Goal: Information Seeking & Learning: Learn about a topic

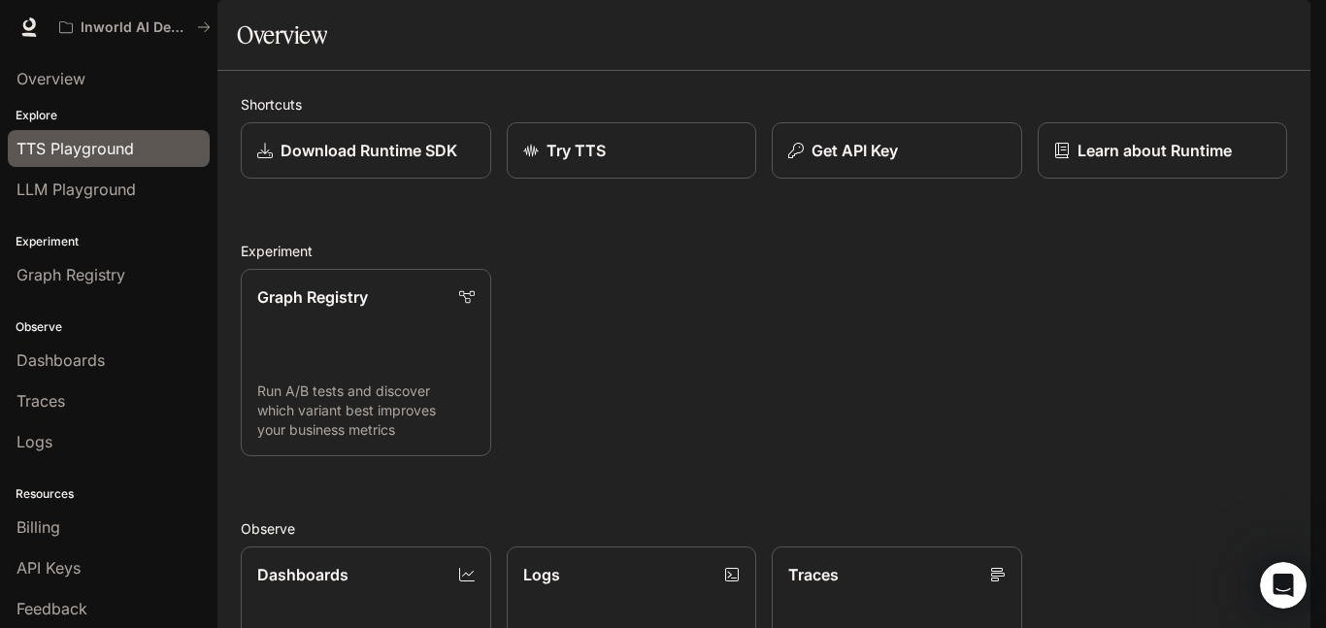
click at [82, 149] on span "TTS Playground" at bounding box center [74, 148] width 117 height 23
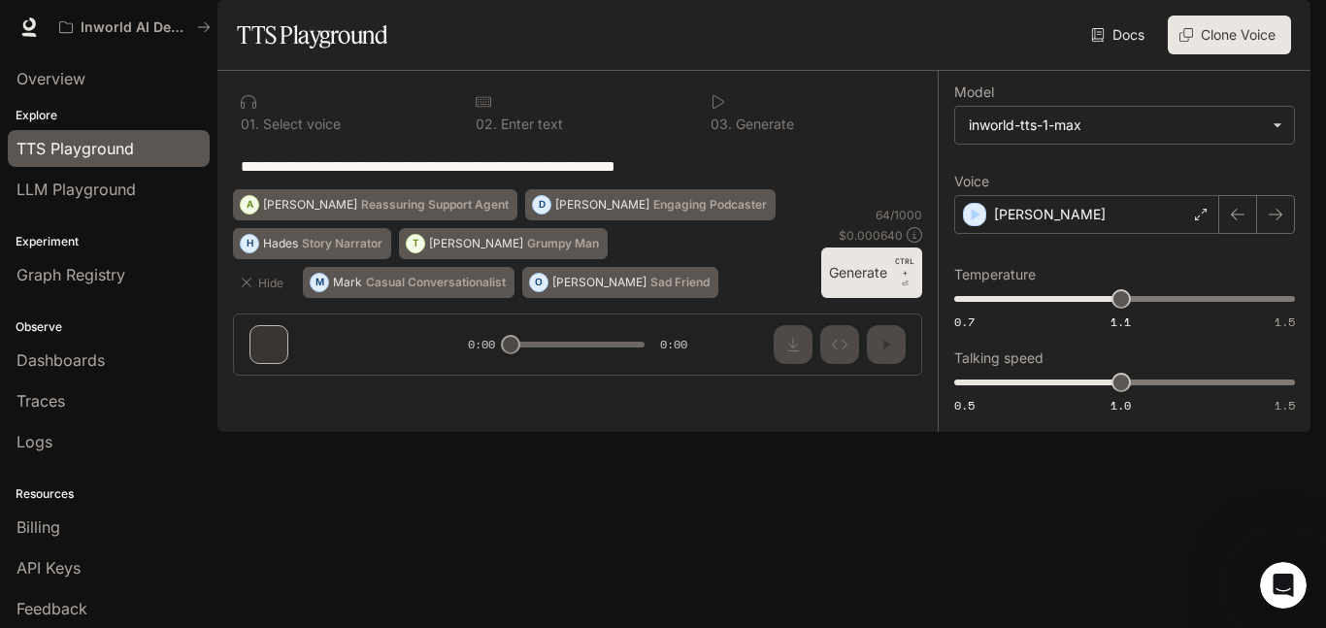
click at [874, 298] on button "Generate CTRL + ⏎" at bounding box center [871, 272] width 101 height 50
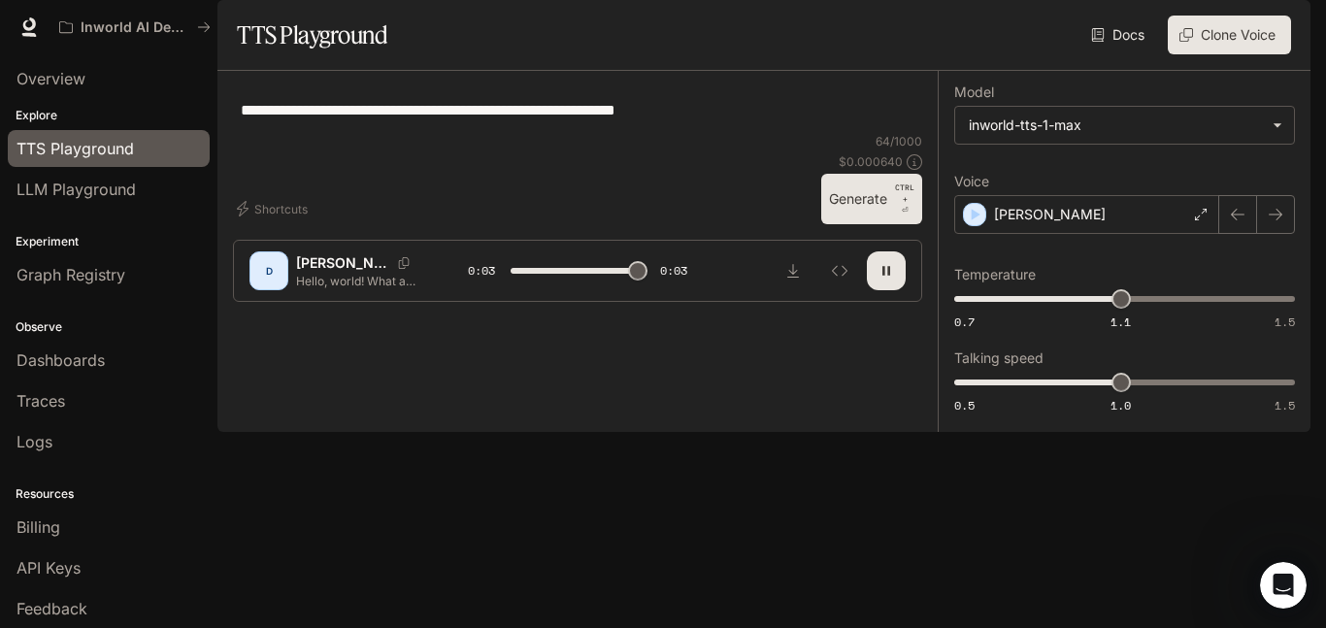
type input "*"
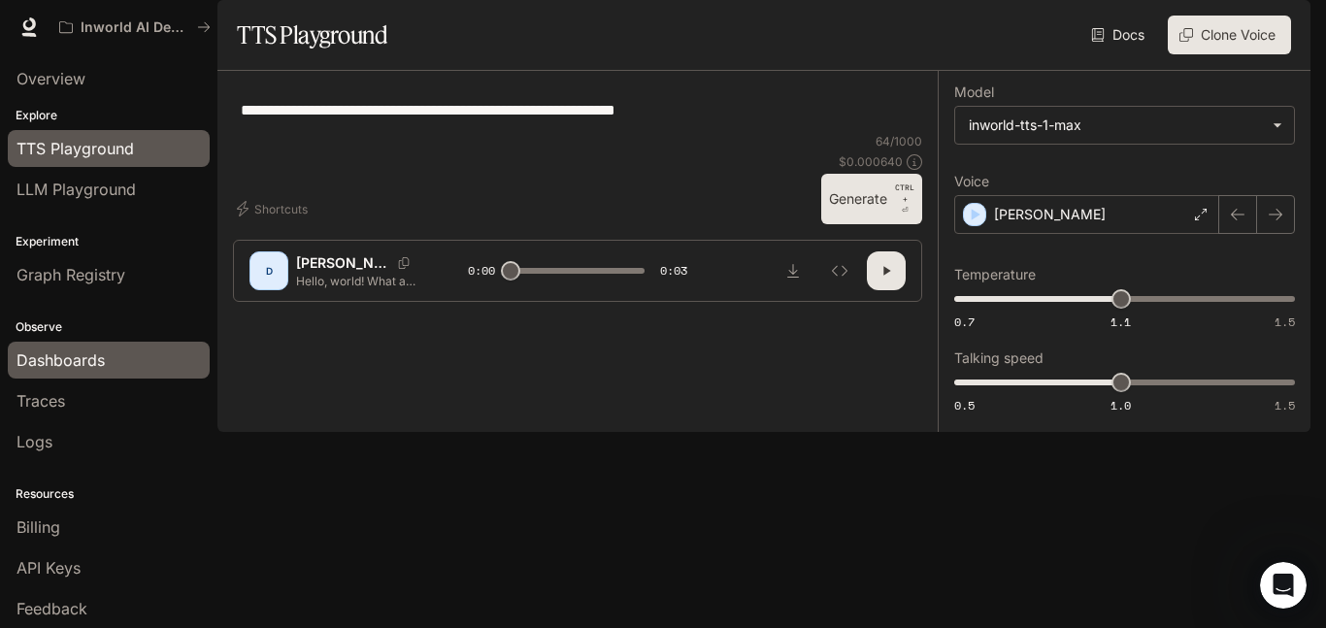
scroll to position [45, 0]
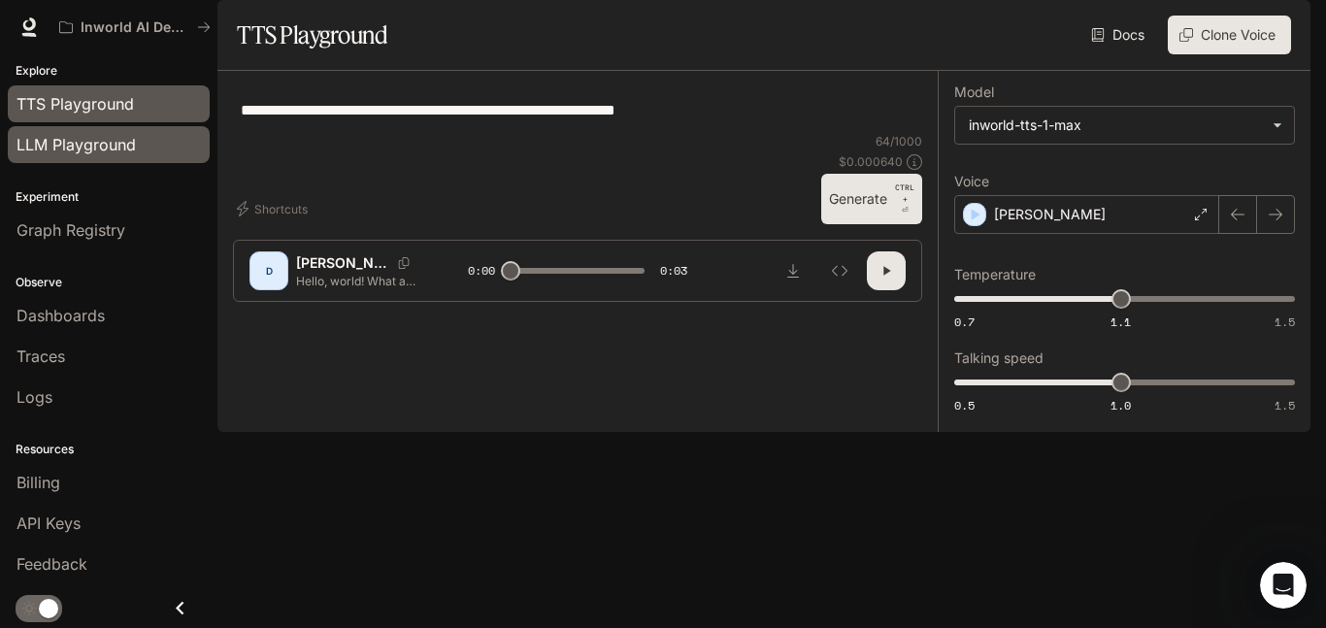
click at [48, 139] on span "LLM Playground" at bounding box center [75, 144] width 119 height 23
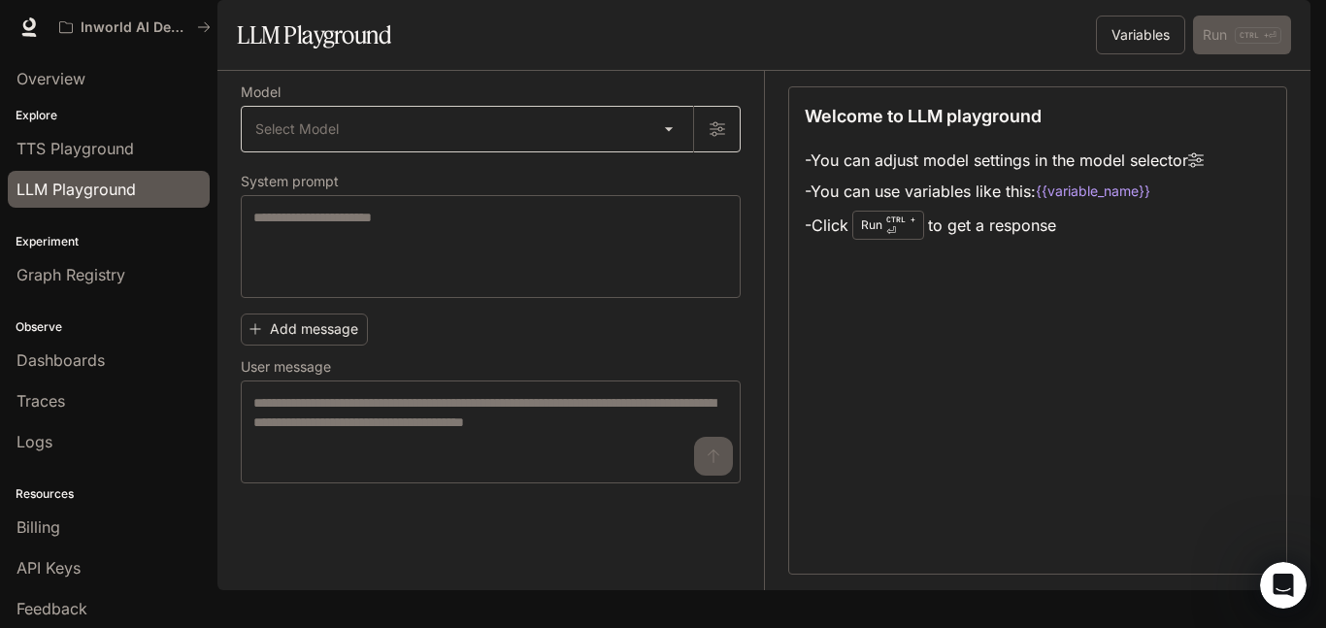
click at [431, 183] on body "Skip to main content Inworld AI Demos Runtime Runtime Documentation Documentati…" at bounding box center [663, 314] width 1326 height 628
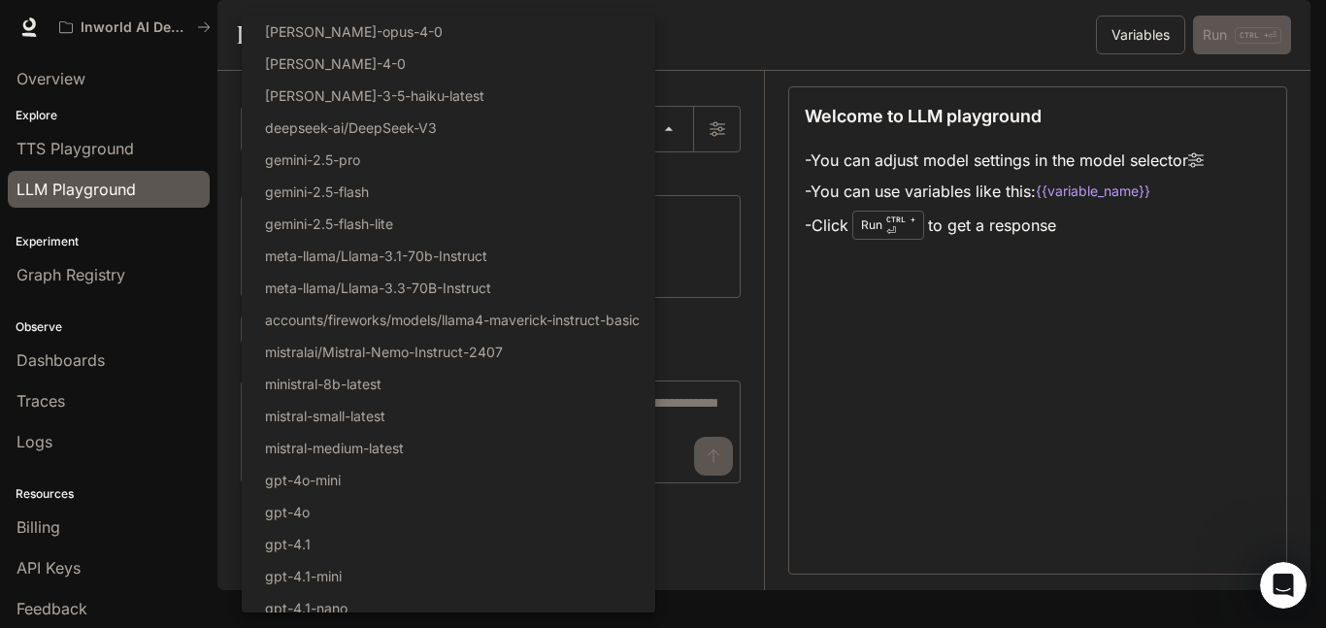
click at [729, 119] on div at bounding box center [663, 314] width 1326 height 628
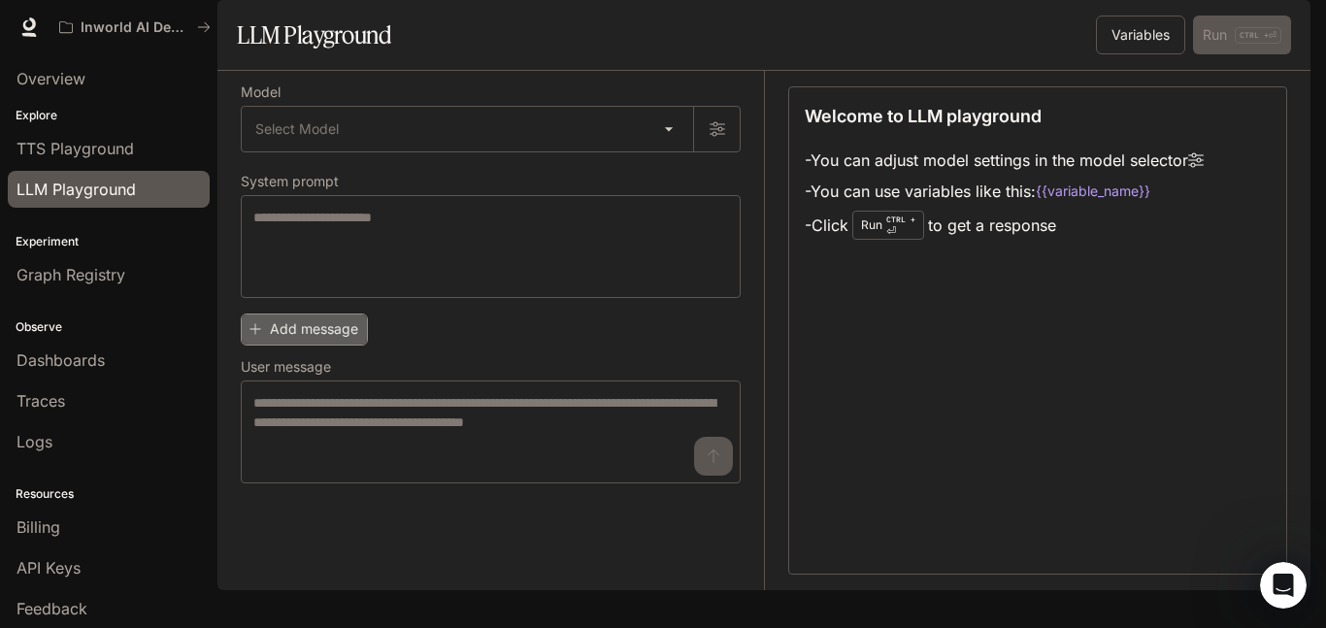
click at [304, 345] on button "Add message" at bounding box center [304, 329] width 127 height 32
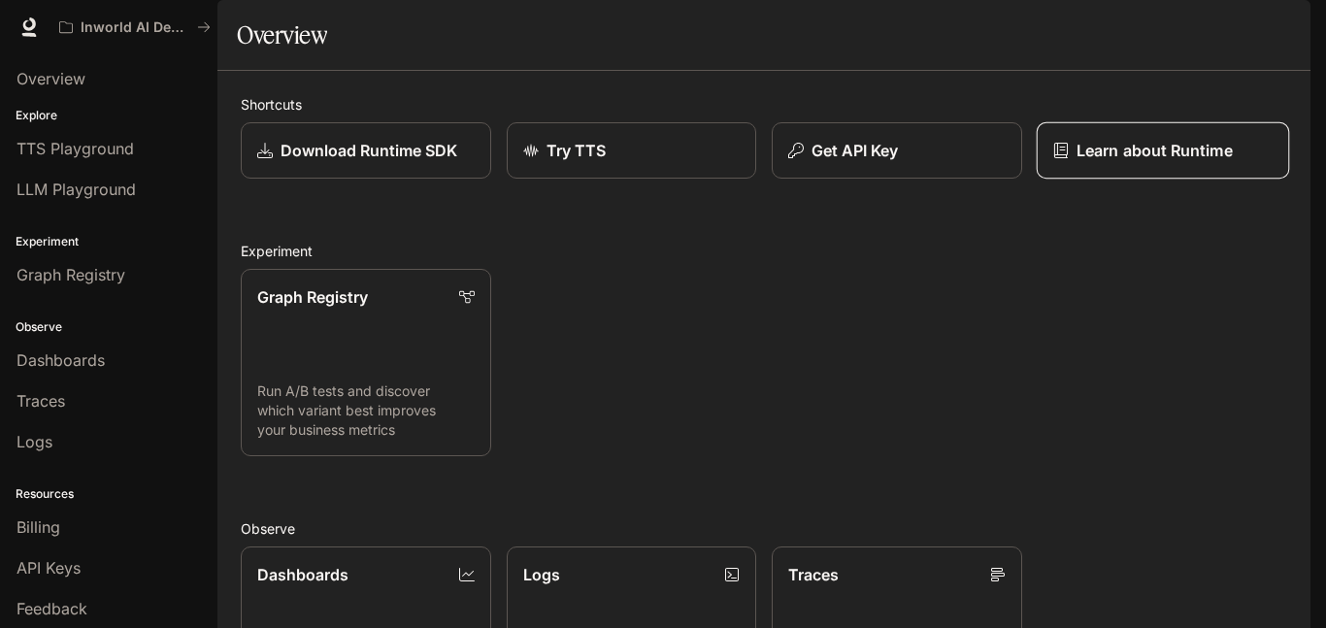
click at [1159, 162] on p "Learn about Runtime" at bounding box center [1154, 150] width 156 height 23
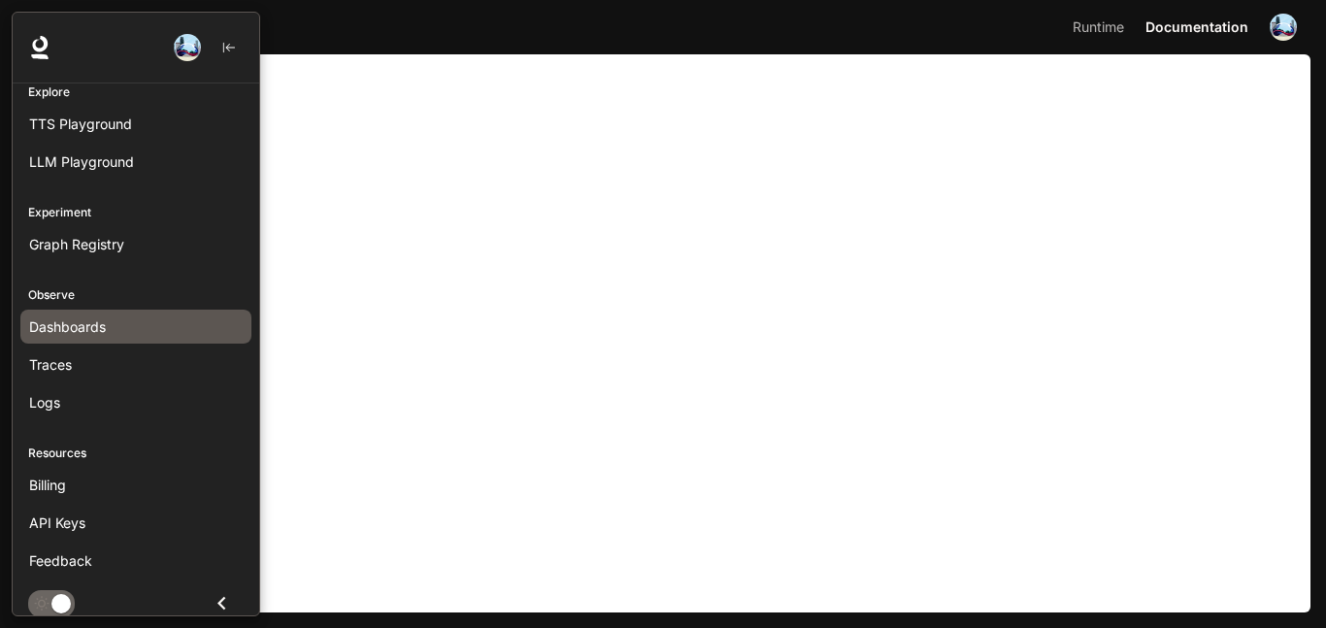
scroll to position [57, 0]
